Goal: Information Seeking & Learning: Learn about a topic

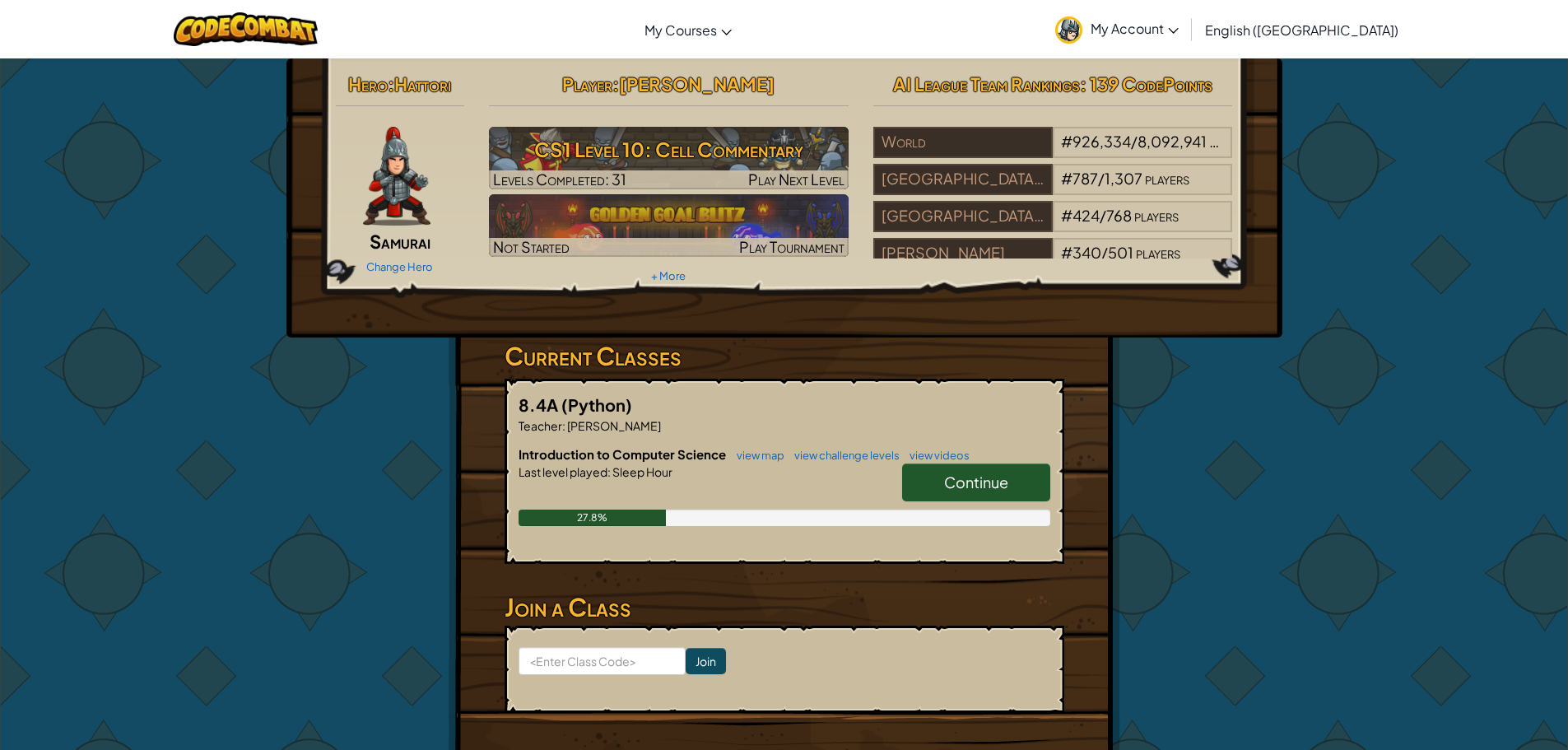
click at [914, 481] on link "Continue" at bounding box center [976, 482] width 148 height 38
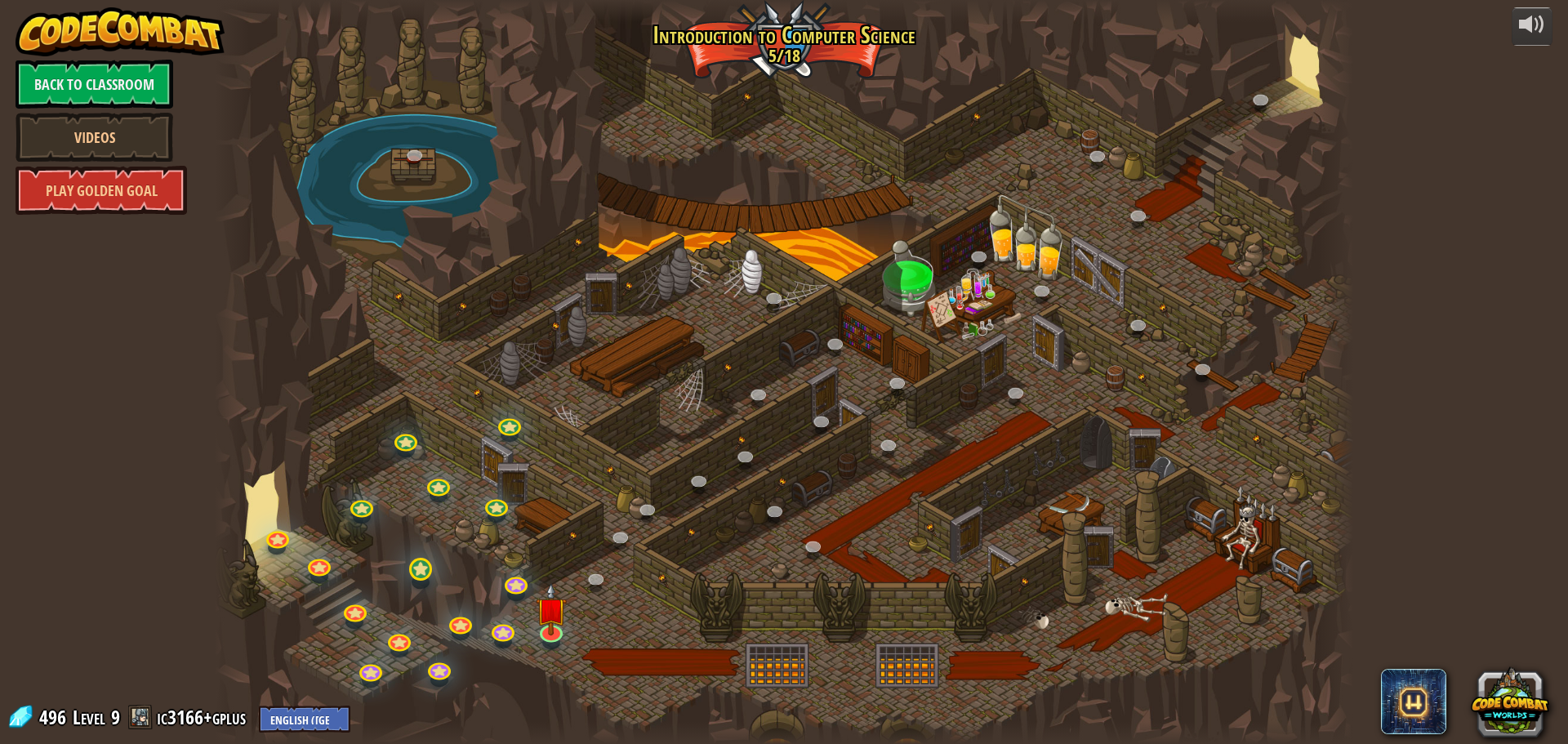
click at [415, 566] on div "25. Kithgard Gates (Locked) Escape the Kithgard dungeons, and don't let the gua…" at bounding box center [784, 372] width 1139 height 744
click at [531, 634] on div at bounding box center [784, 372] width 1139 height 744
click at [538, 634] on link at bounding box center [550, 629] width 33 height 33
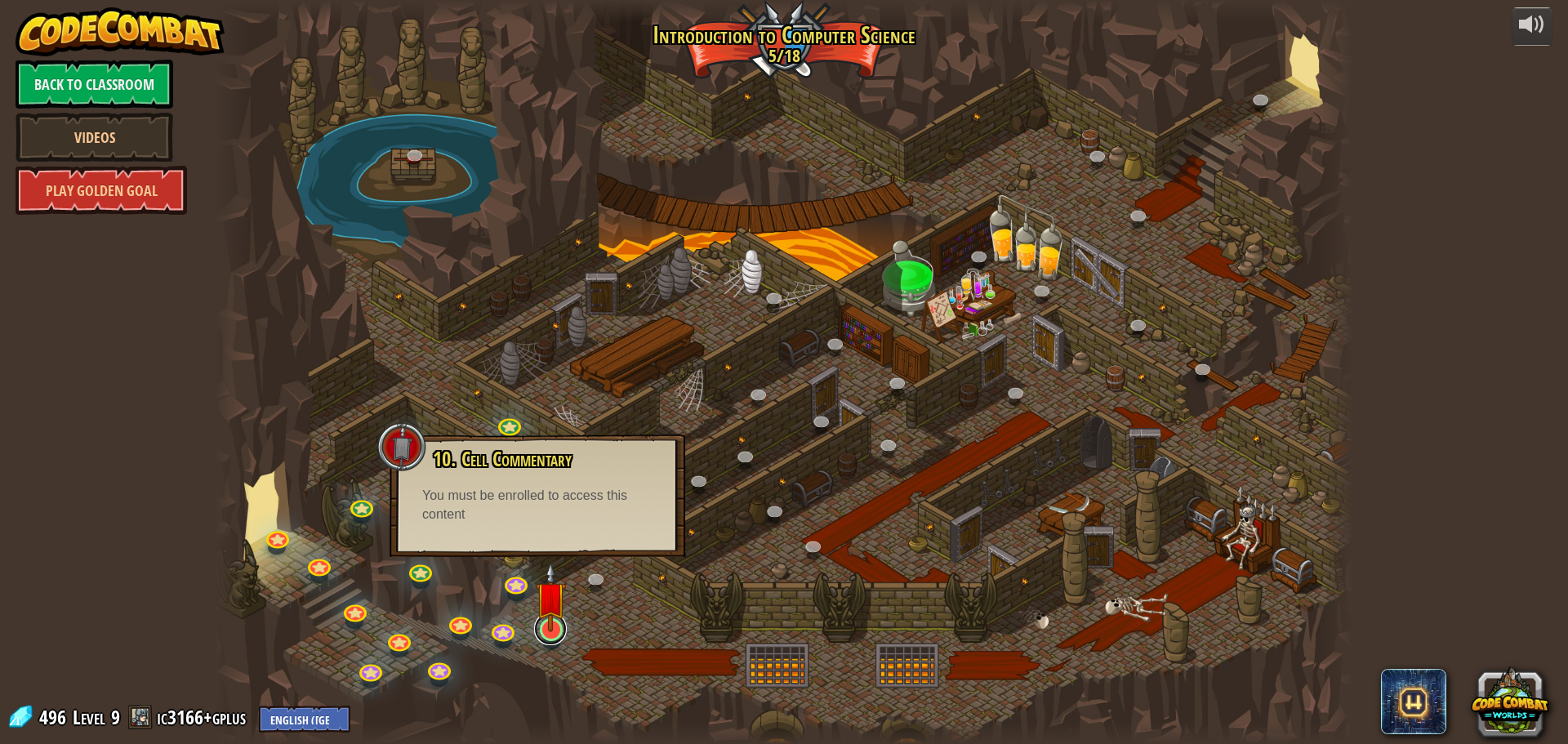
click at [538, 633] on link at bounding box center [550, 629] width 33 height 33
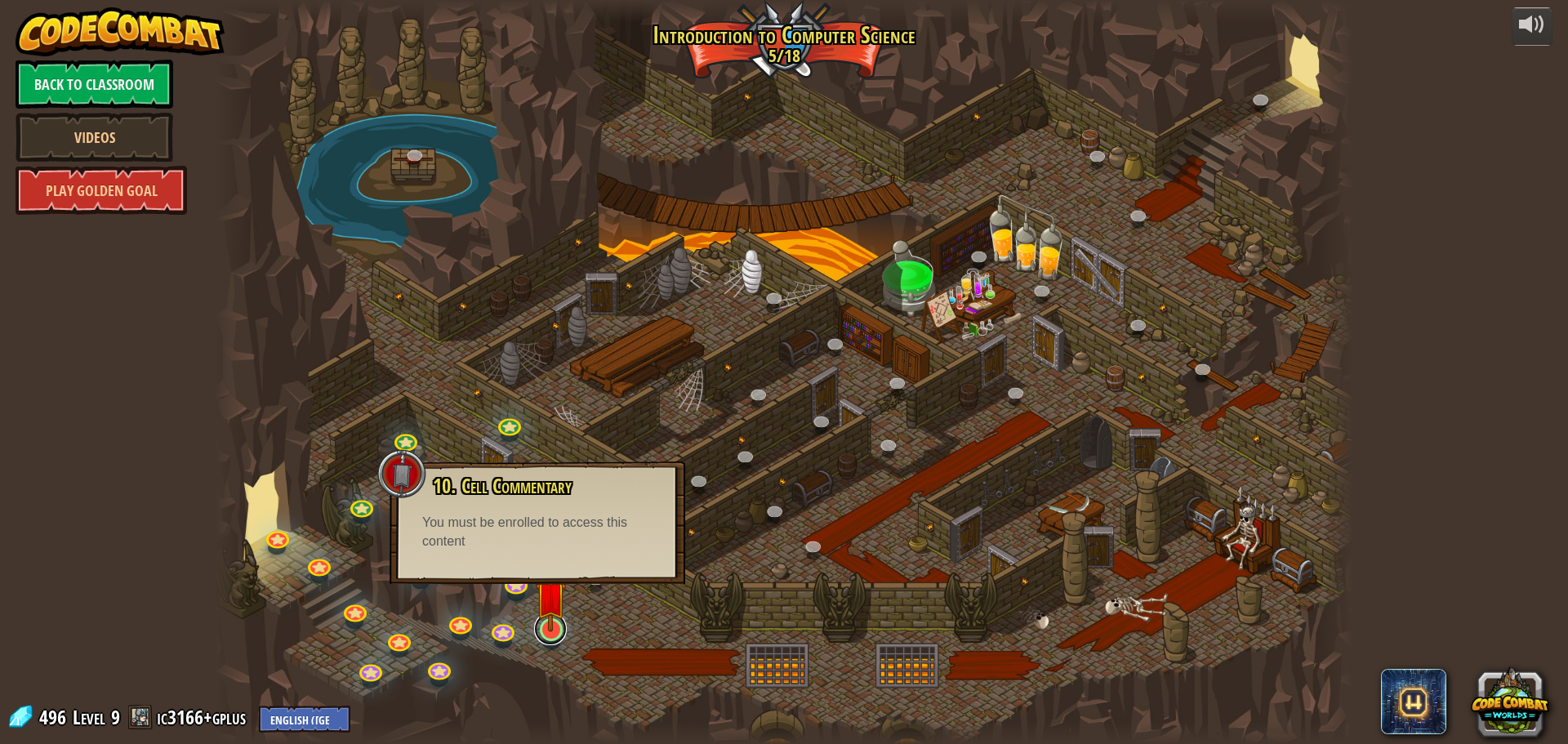
click at [538, 633] on link at bounding box center [550, 629] width 33 height 33
click at [1373, 604] on div "powered by Back to Classroom Videos Play Golden Goal 25. Kithgard Gates (Locked…" at bounding box center [784, 372] width 1568 height 744
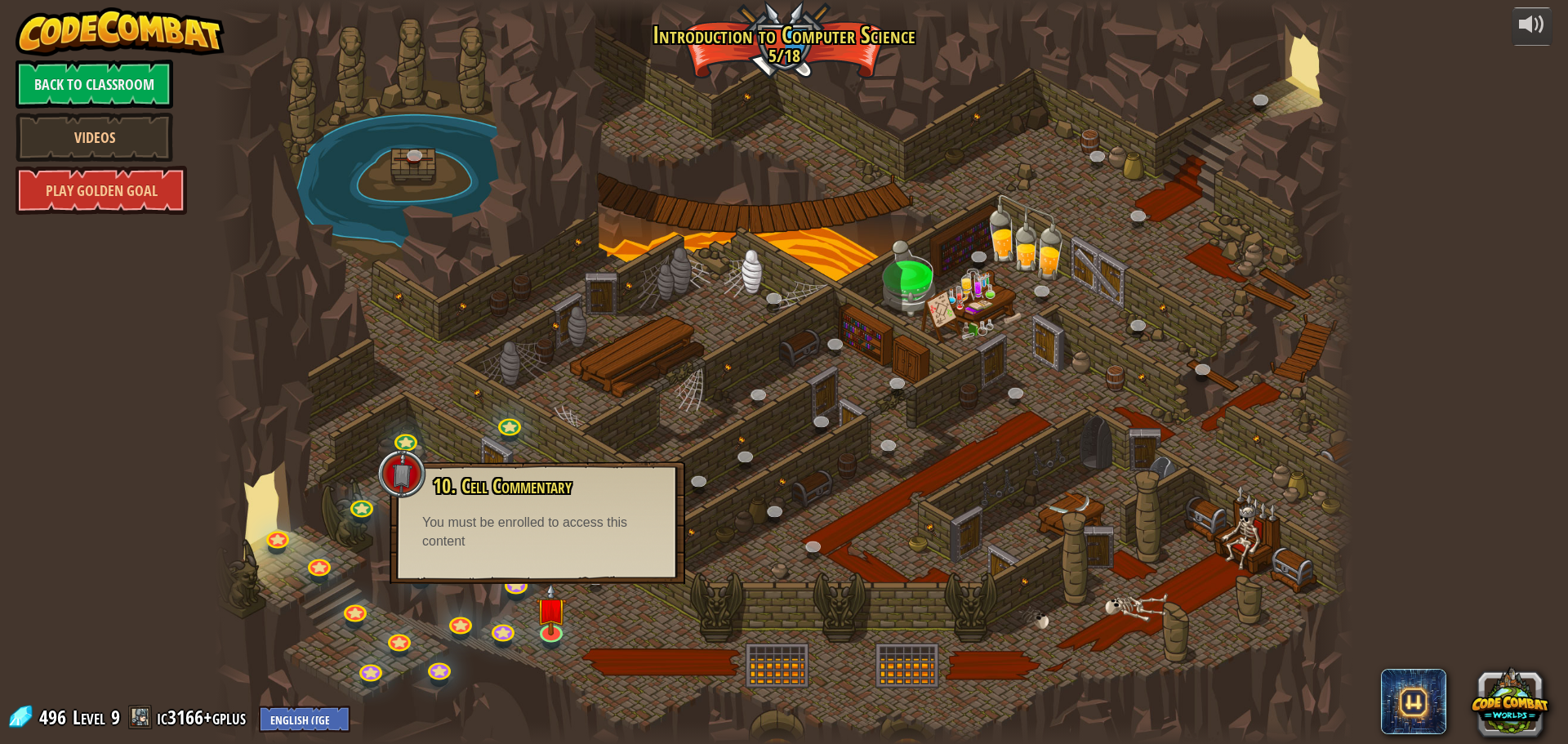
click at [283, 419] on div at bounding box center [784, 372] width 1139 height 744
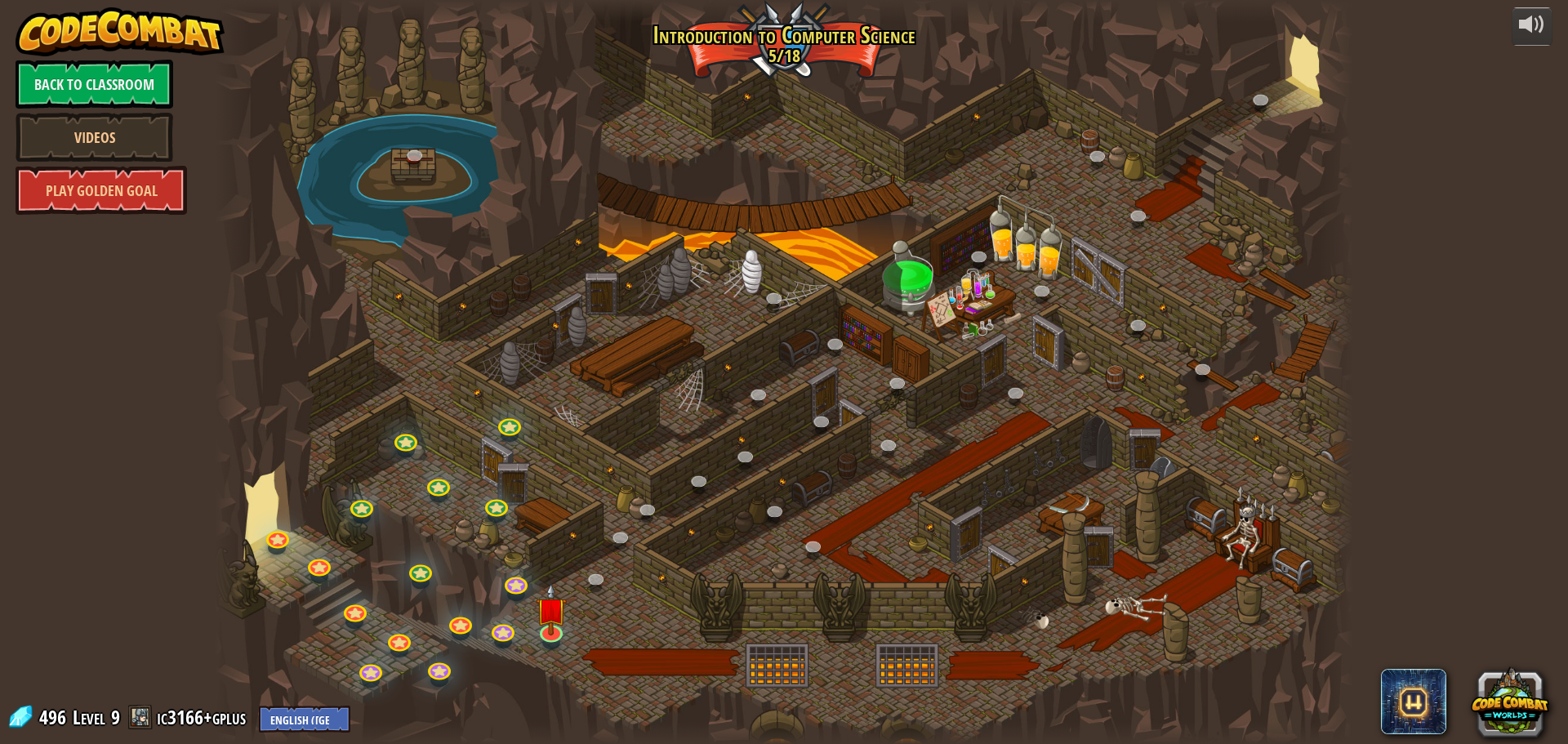
click at [283, 419] on div at bounding box center [784, 372] width 1139 height 744
click at [369, 661] on link at bounding box center [370, 667] width 33 height 33
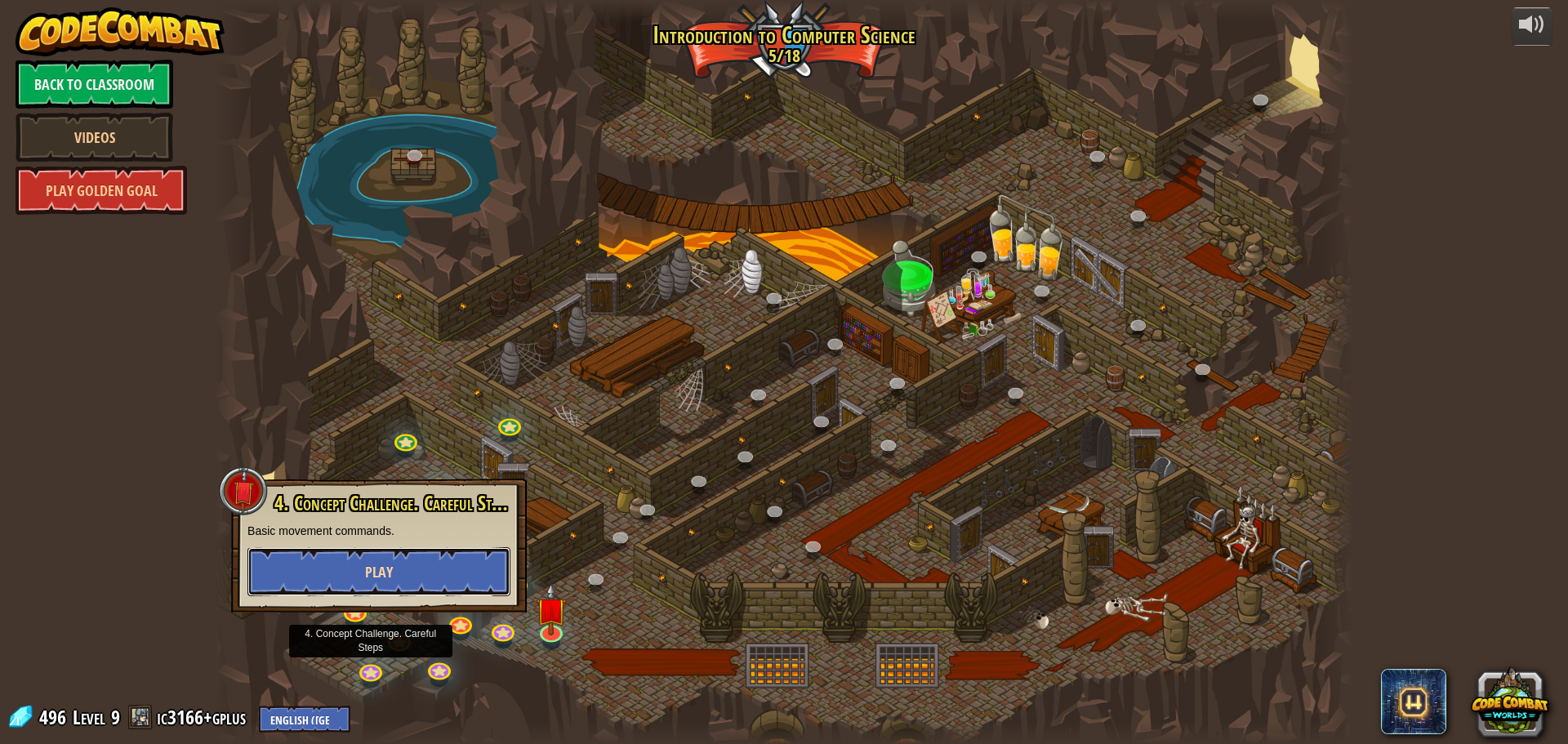
click at [369, 561] on button "Play" at bounding box center [378, 571] width 263 height 49
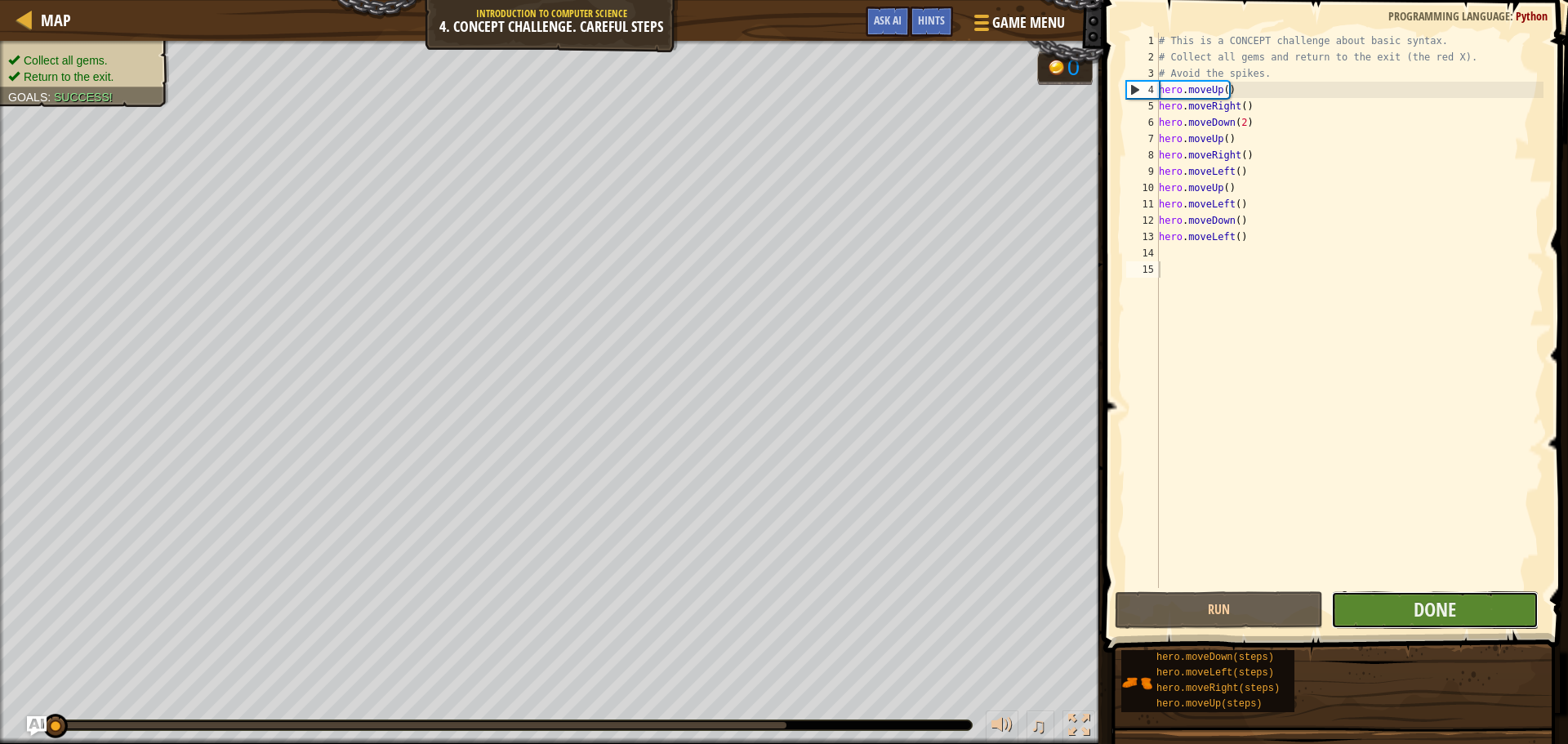
click at [1383, 600] on button "Done" at bounding box center [1435, 610] width 207 height 38
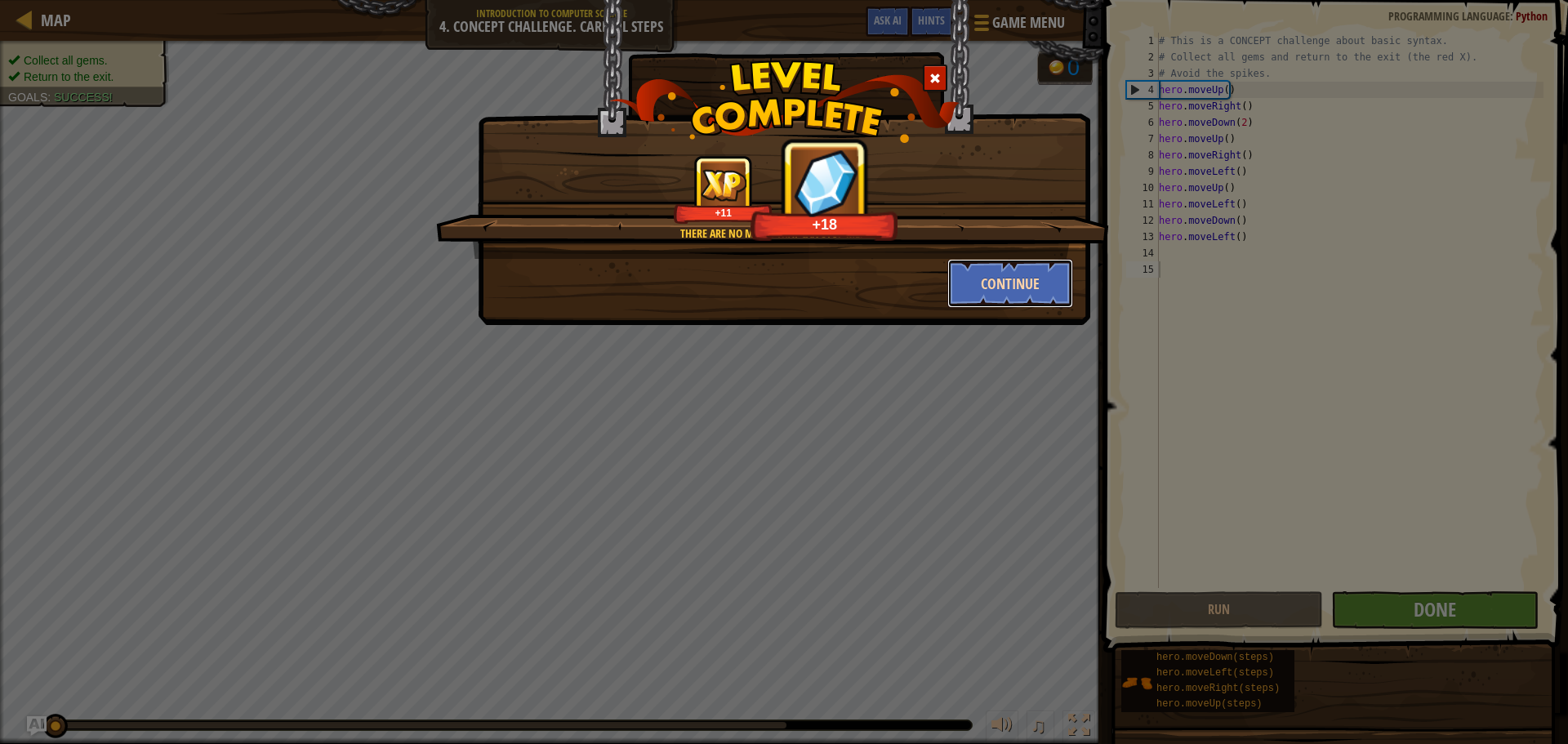
click at [1024, 292] on button "Continue" at bounding box center [1011, 283] width 127 height 49
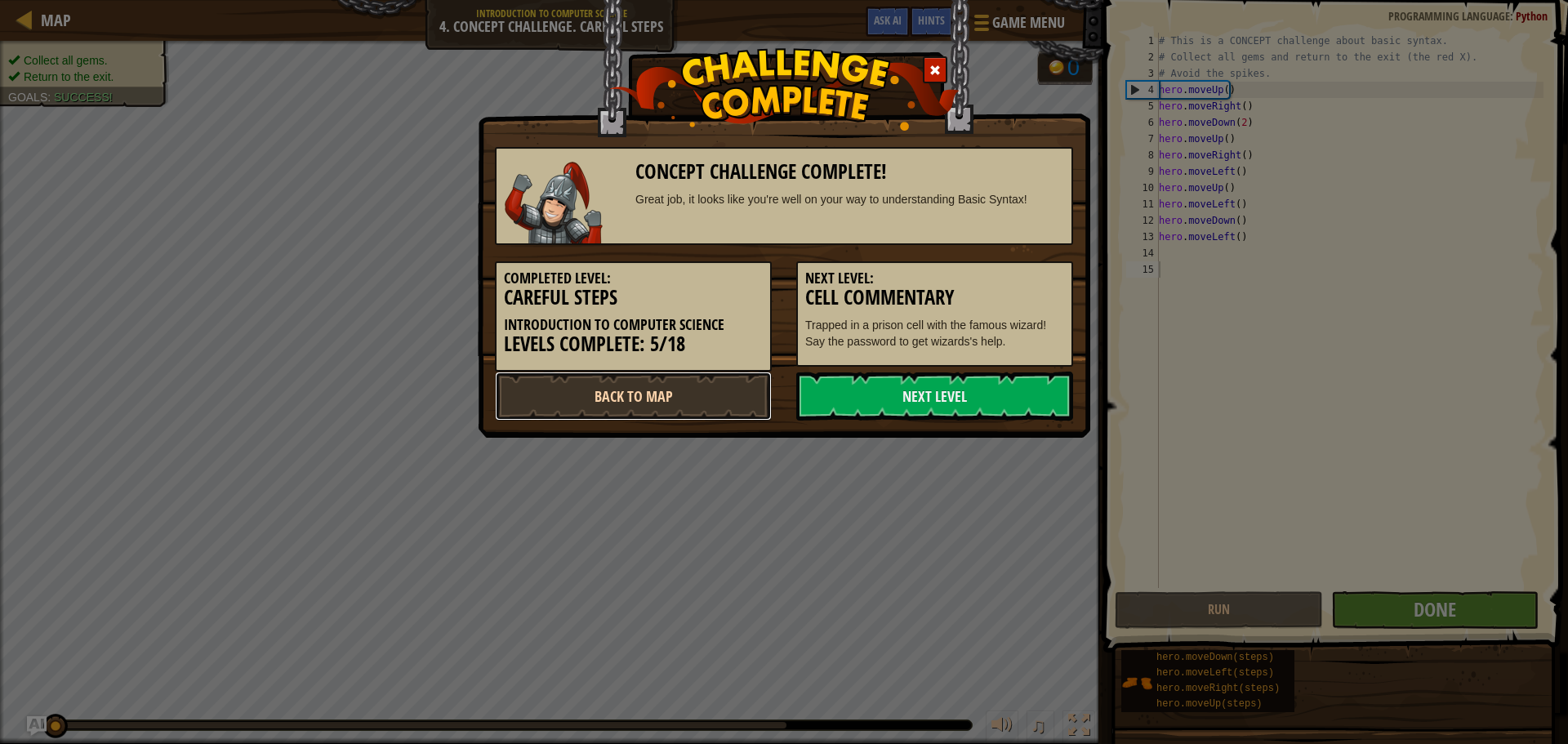
click at [634, 403] on link "Back to Map" at bounding box center [634, 396] width 277 height 49
